Goal: Task Accomplishment & Management: Use online tool/utility

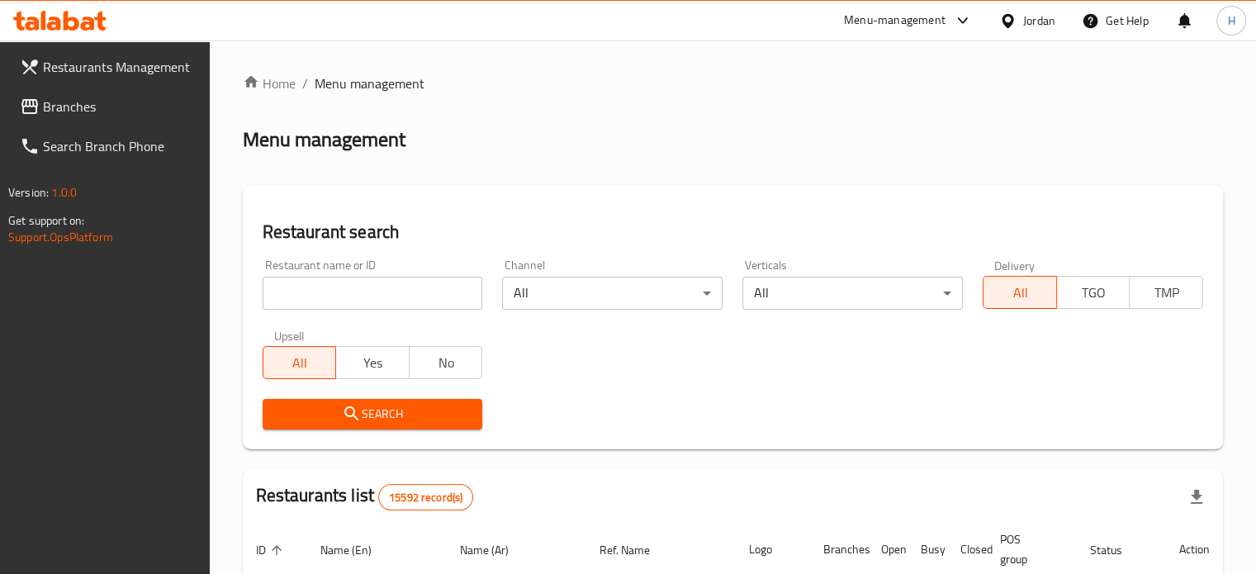
click at [1020, 17] on div at bounding box center [1011, 21] width 24 height 18
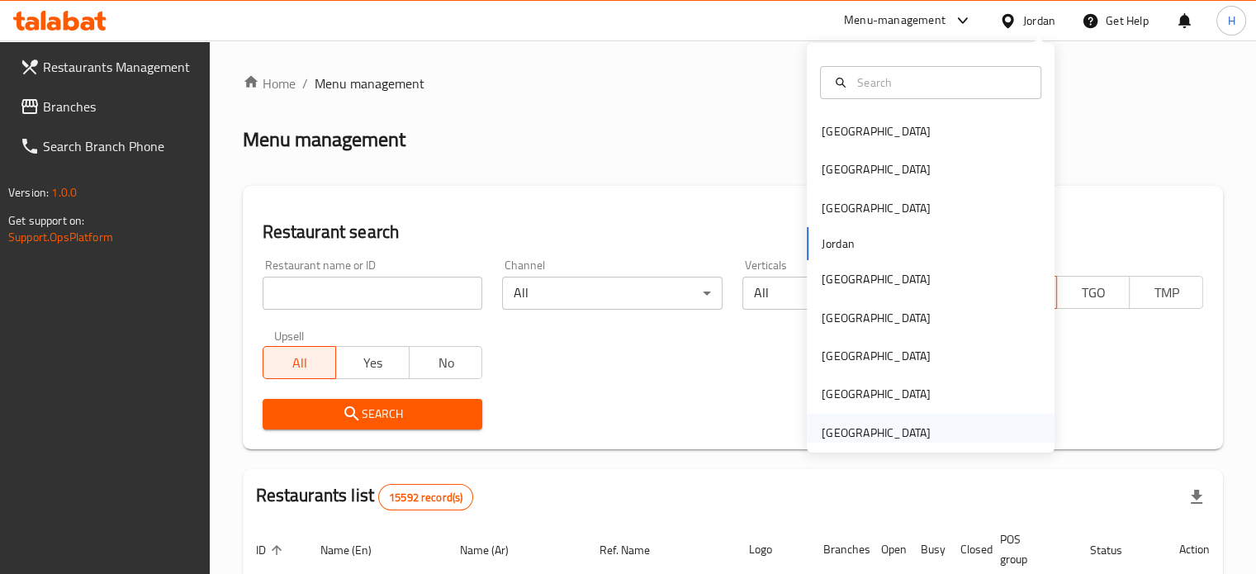
click at [911, 440] on div "[GEOGRAPHIC_DATA]" at bounding box center [876, 433] width 109 height 18
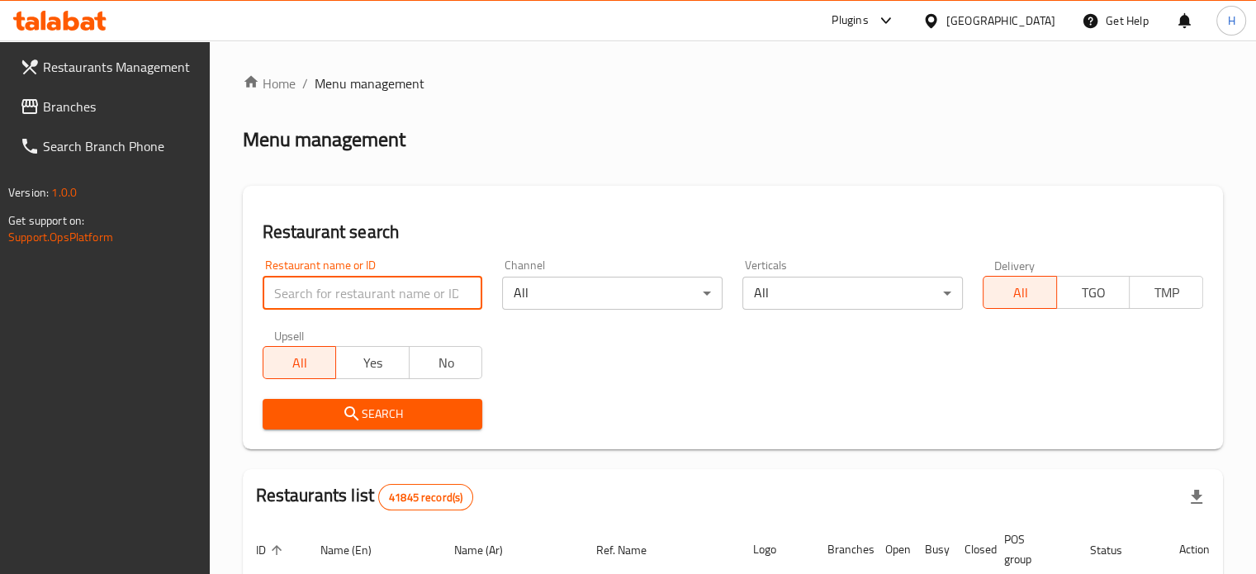
click at [405, 301] on input "search" at bounding box center [373, 293] width 221 height 33
click at [298, 294] on input "759781" at bounding box center [373, 293] width 221 height 33
type input "759781"
click button "Search" at bounding box center [373, 414] width 221 height 31
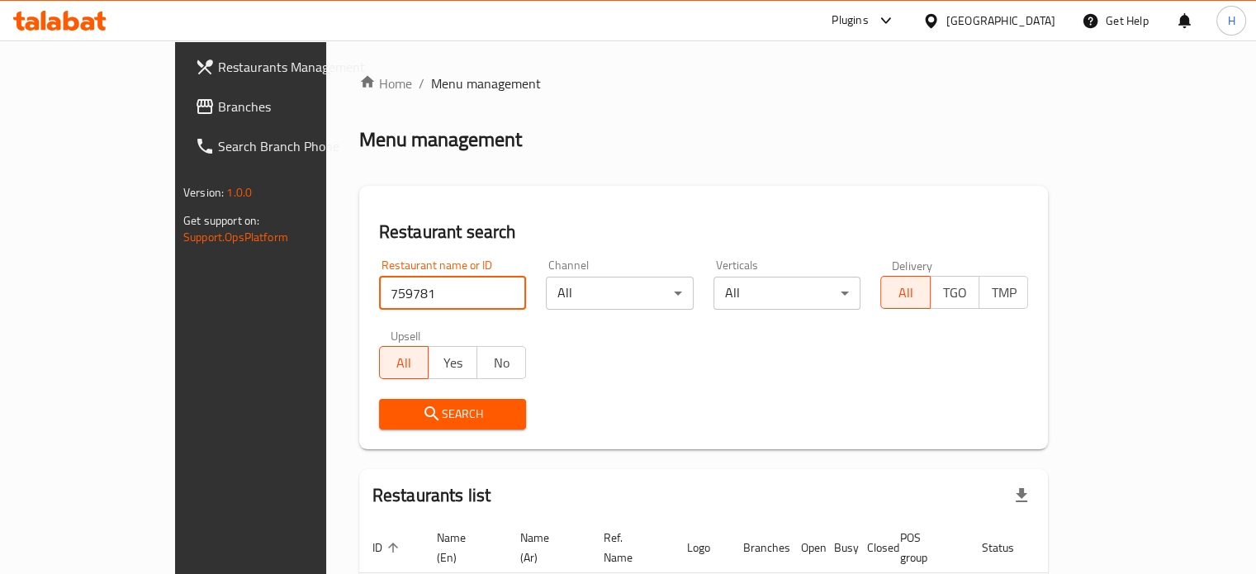
scroll to position [100, 0]
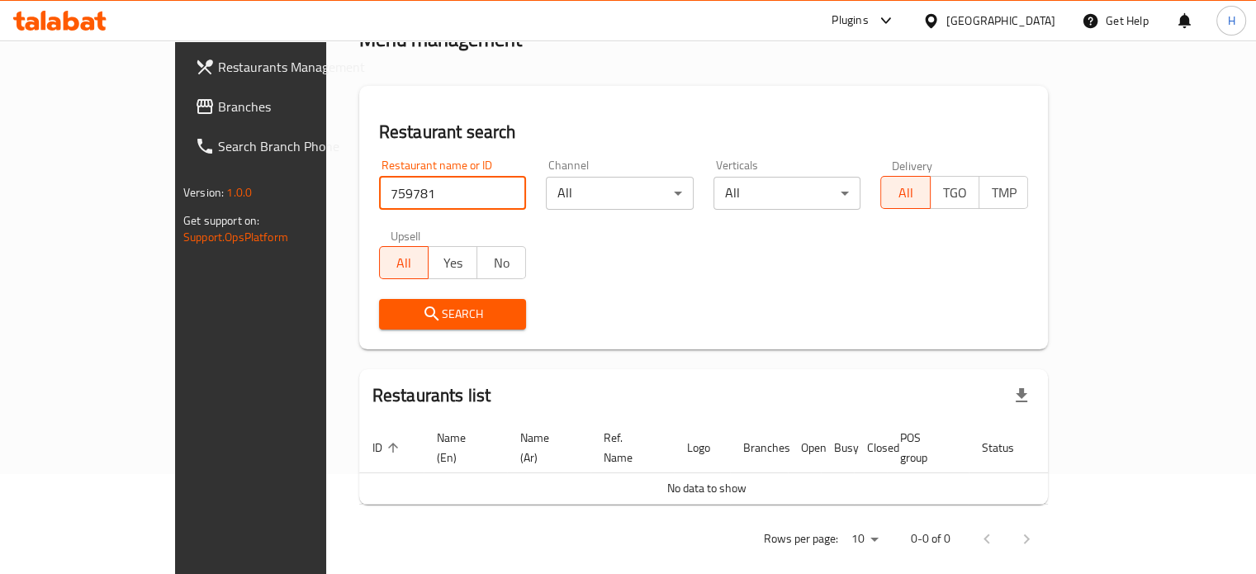
click at [379, 194] on input "759781" at bounding box center [453, 193] width 148 height 33
type input "601043"
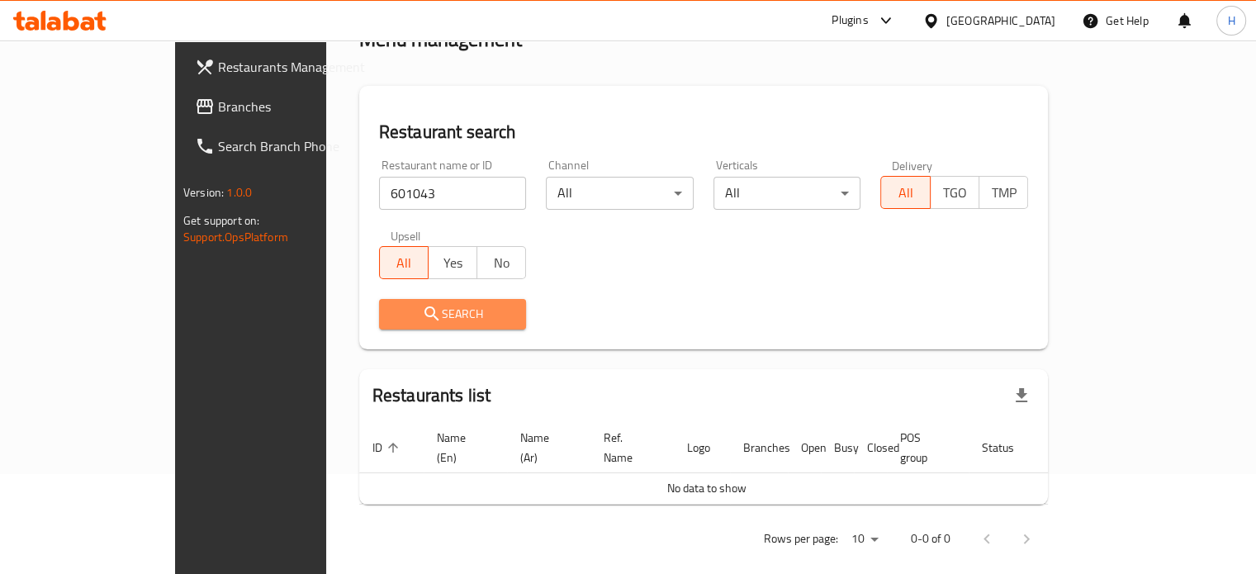
click at [395, 323] on span "Search" at bounding box center [452, 314] width 121 height 21
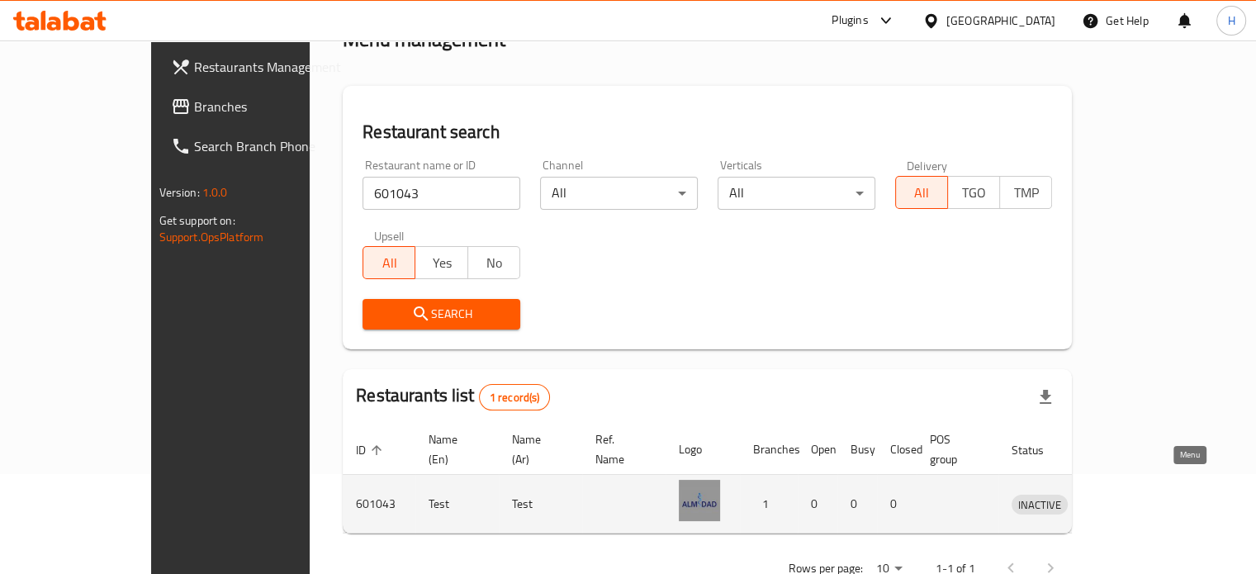
click at [1121, 494] on icon "enhanced table" at bounding box center [1111, 504] width 20 height 20
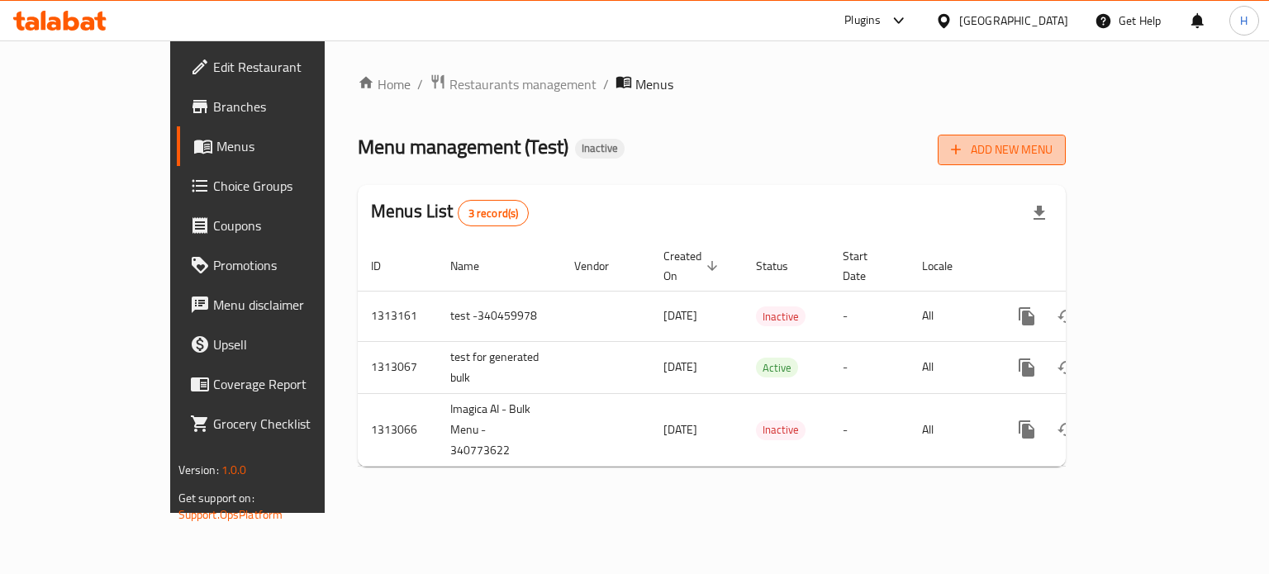
click at [1052, 152] on span "Add New Menu" at bounding box center [1002, 150] width 102 height 21
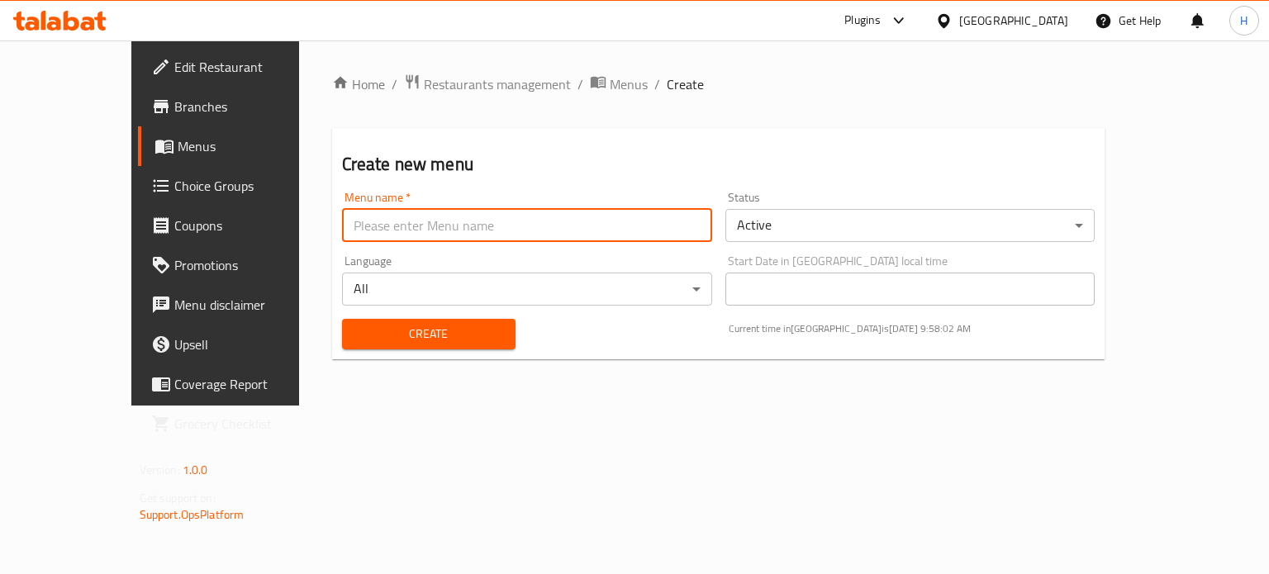
click at [614, 227] on input "text" at bounding box center [527, 225] width 370 height 33
type input "test"
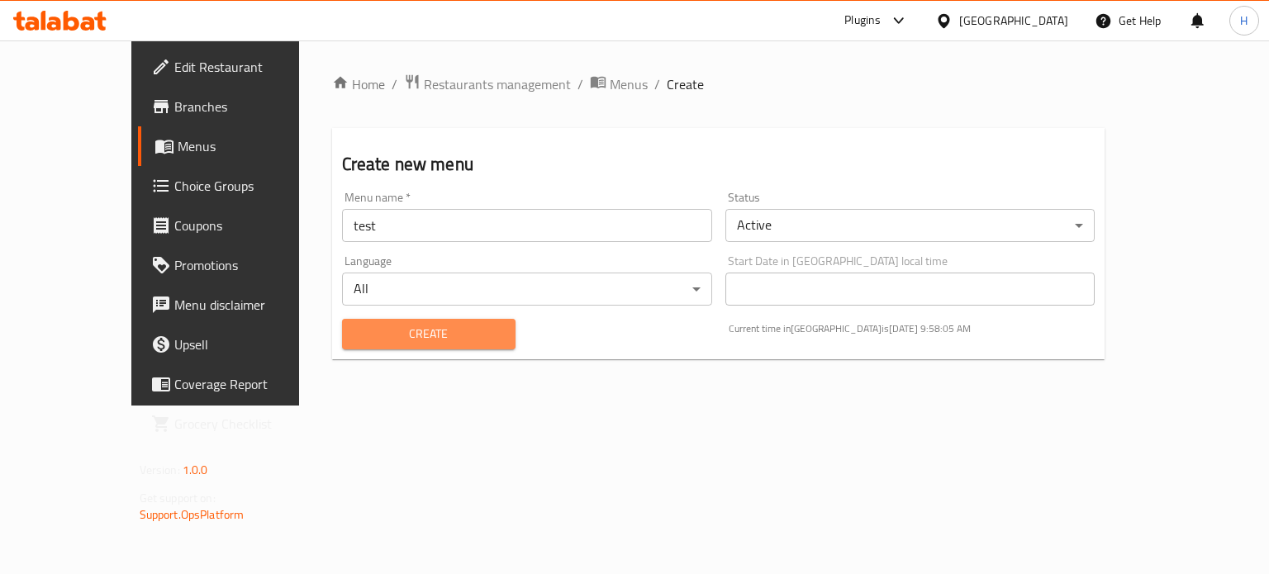
click at [355, 337] on span "Create" at bounding box center [428, 334] width 147 height 21
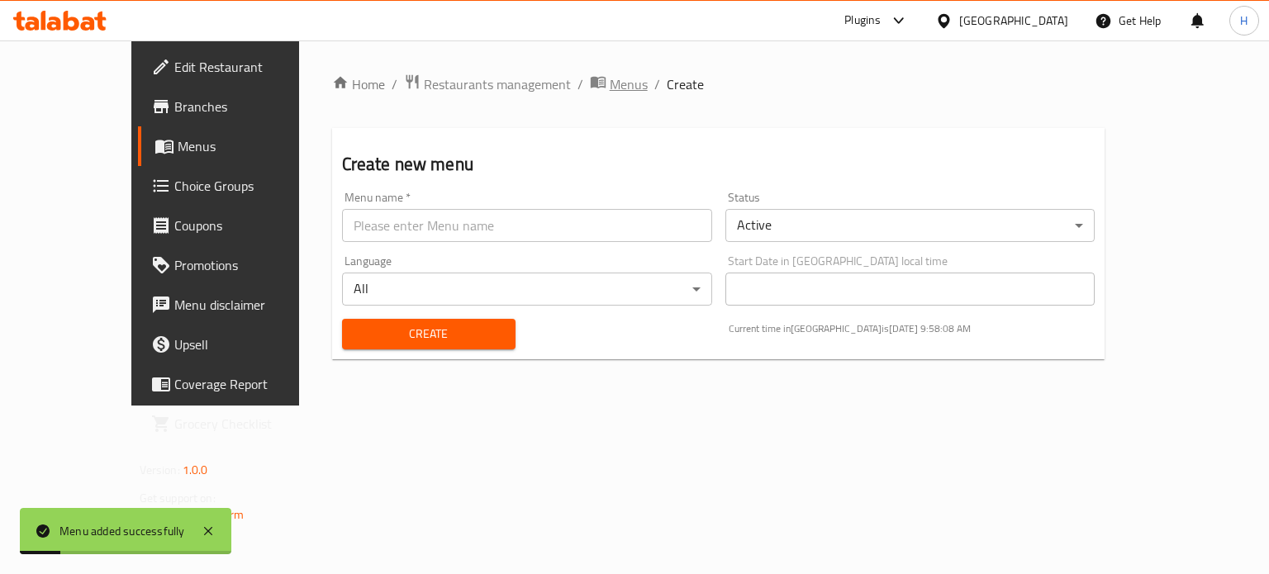
click at [610, 88] on span "Menus" at bounding box center [629, 84] width 38 height 20
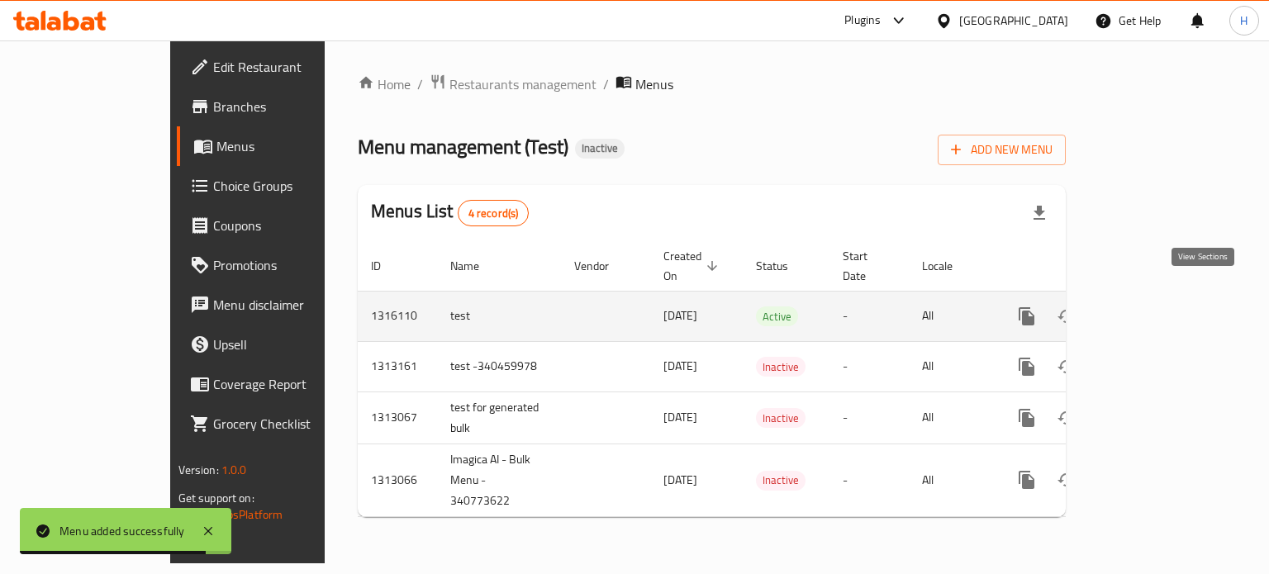
click at [1153, 309] on icon "enhanced table" at bounding box center [1145, 316] width 15 height 15
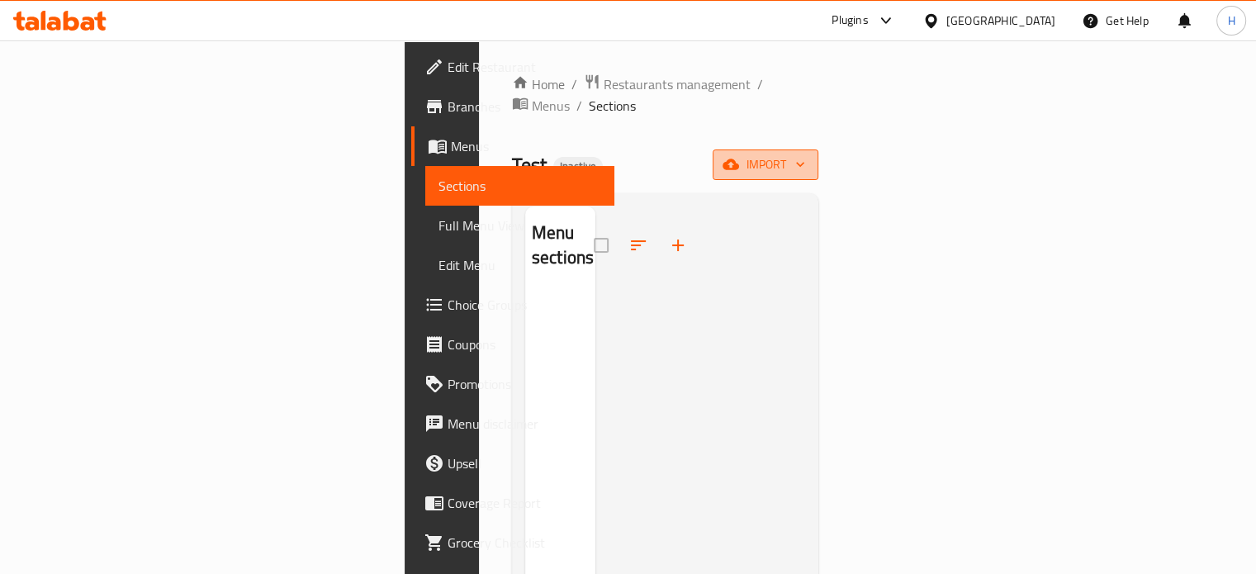
click at [805, 154] on span "import" at bounding box center [765, 164] width 79 height 21
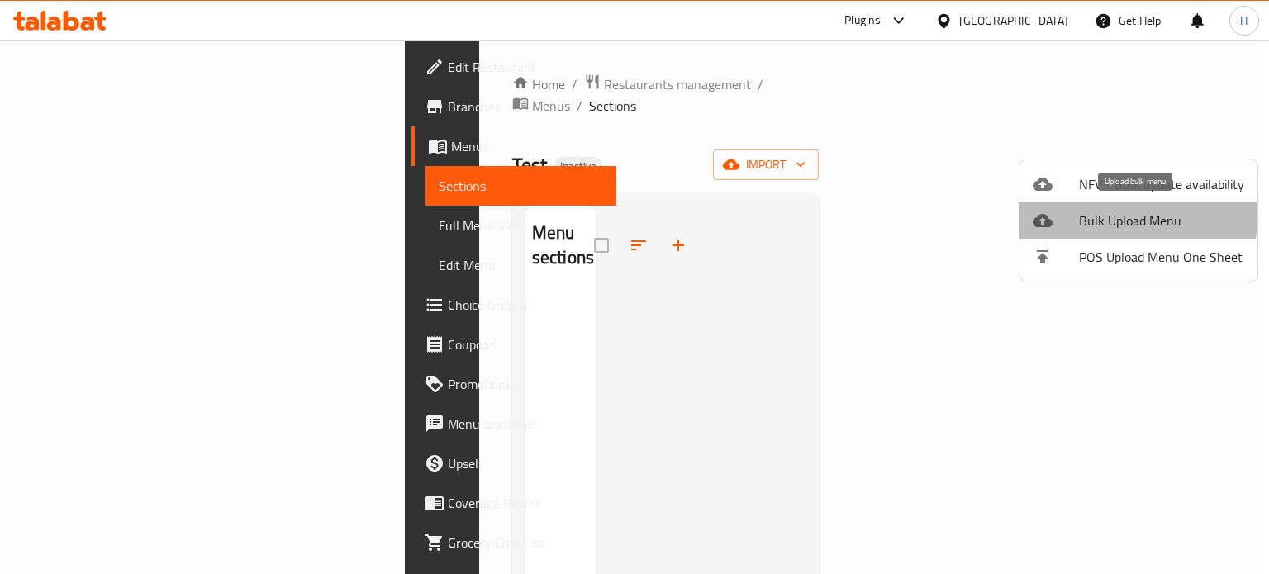
click at [1106, 217] on span "Bulk Upload Menu" at bounding box center [1161, 221] width 165 height 20
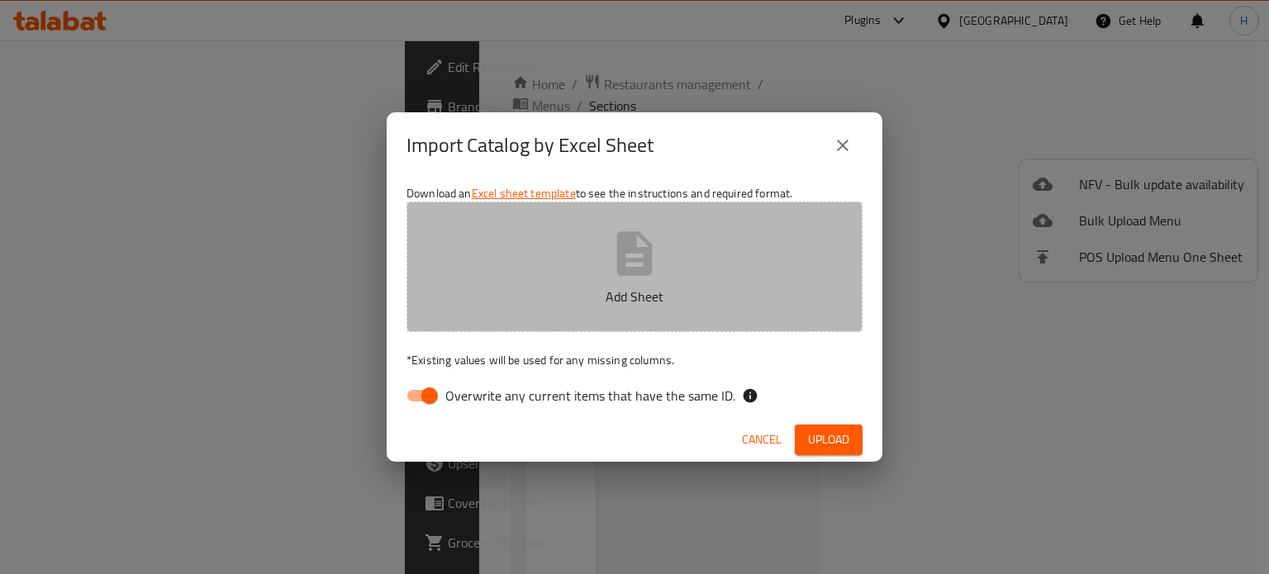
click at [555, 299] on p "Add Sheet" at bounding box center [634, 297] width 405 height 20
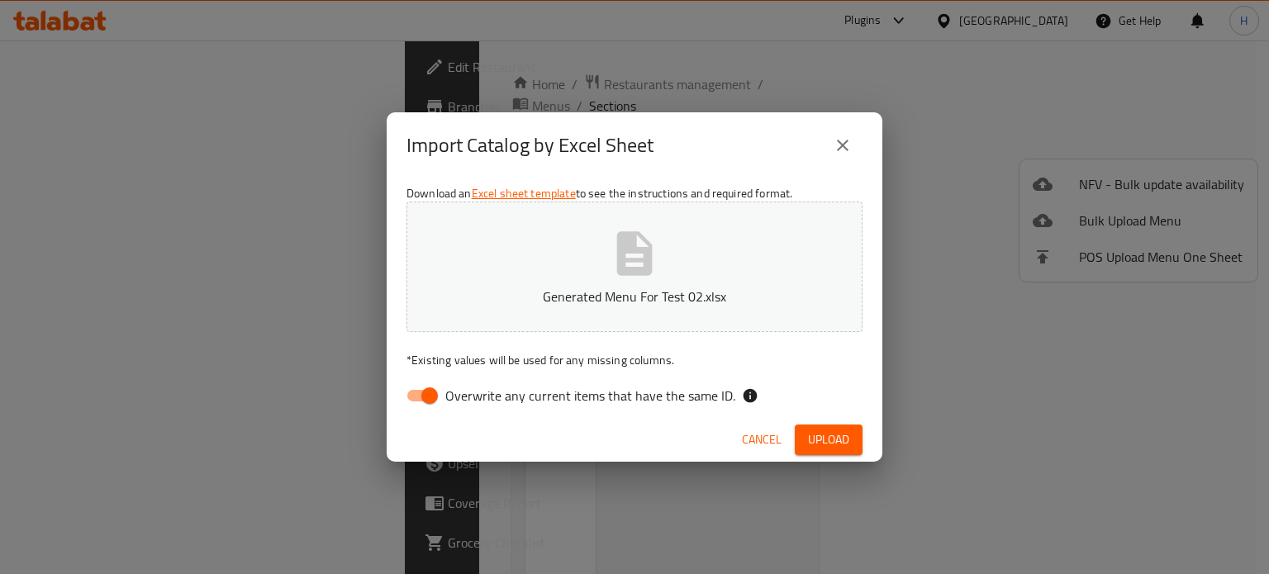
click at [814, 441] on span "Upload" at bounding box center [828, 439] width 41 height 21
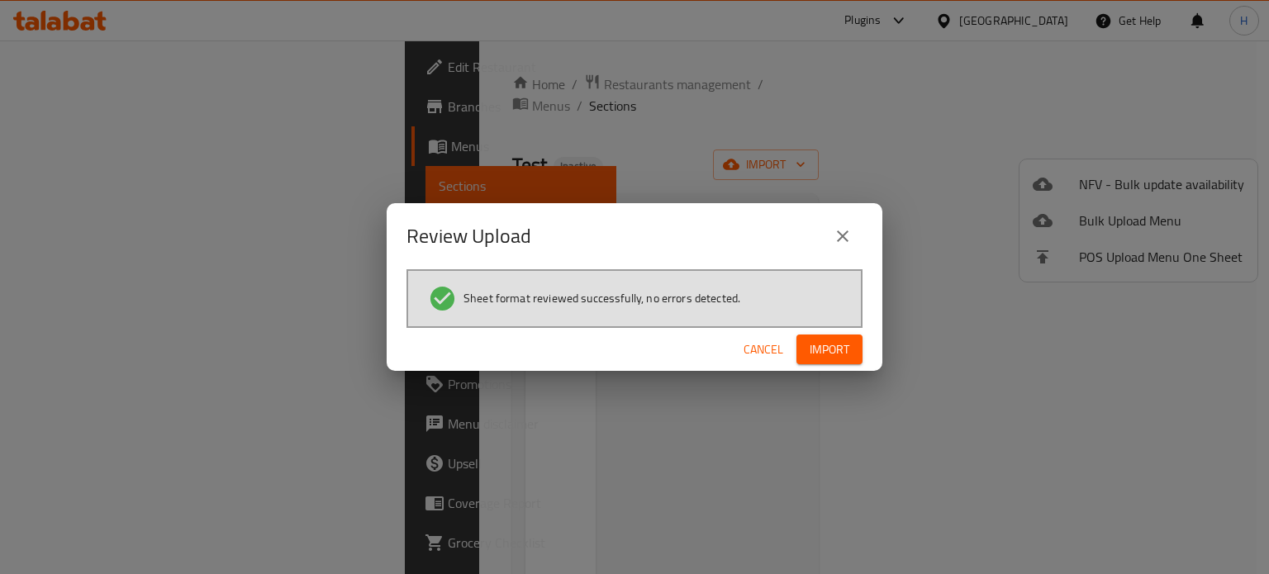
click at [833, 335] on button "Import" at bounding box center [829, 350] width 66 height 31
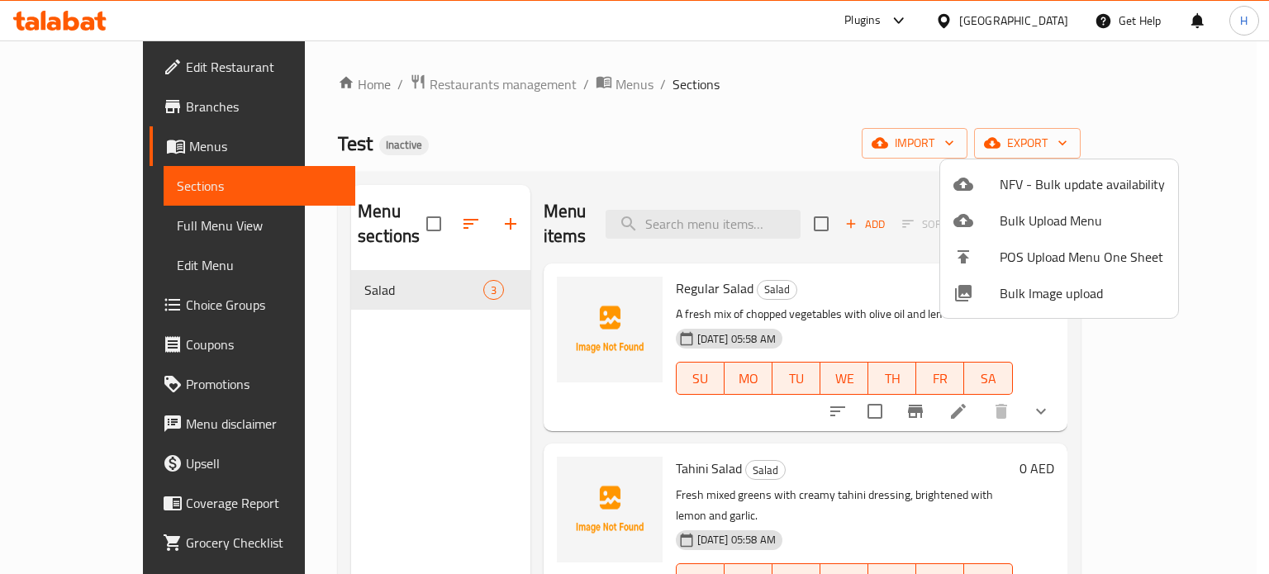
click at [126, 237] on div at bounding box center [634, 287] width 1269 height 574
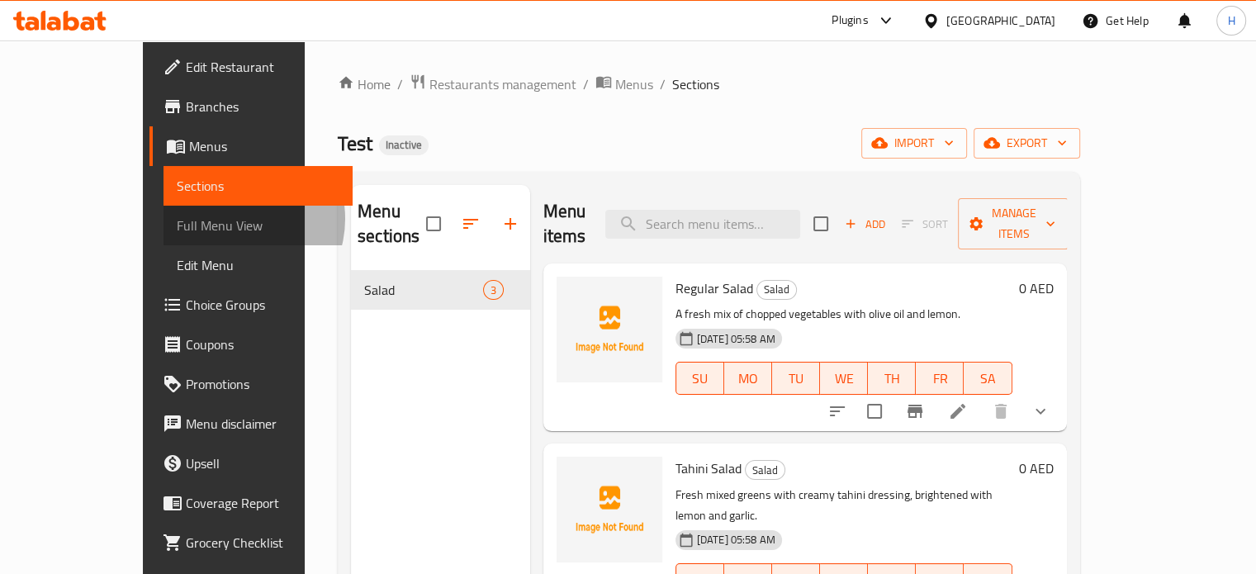
click at [177, 219] on span "Full Menu View" at bounding box center [258, 226] width 163 height 20
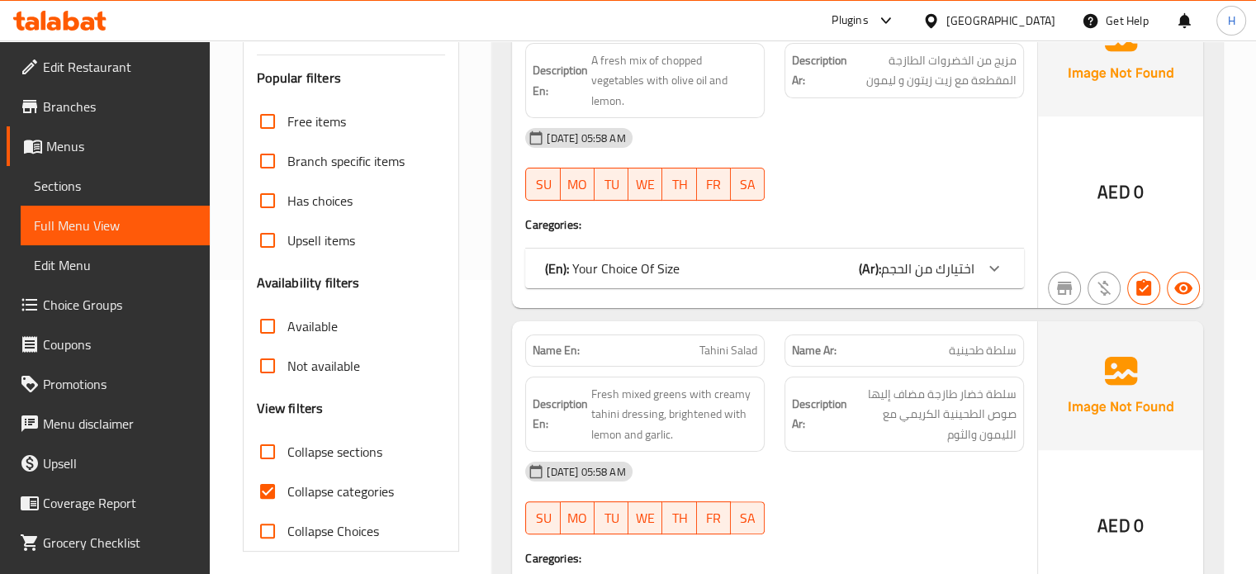
scroll to position [294, 0]
click at [273, 529] on input "Collapse Choices" at bounding box center [268, 531] width 40 height 40
checkbox input "true"
click at [274, 495] on input "Collapse categories" at bounding box center [268, 492] width 40 height 40
checkbox input "false"
